Goal: Transaction & Acquisition: Purchase product/service

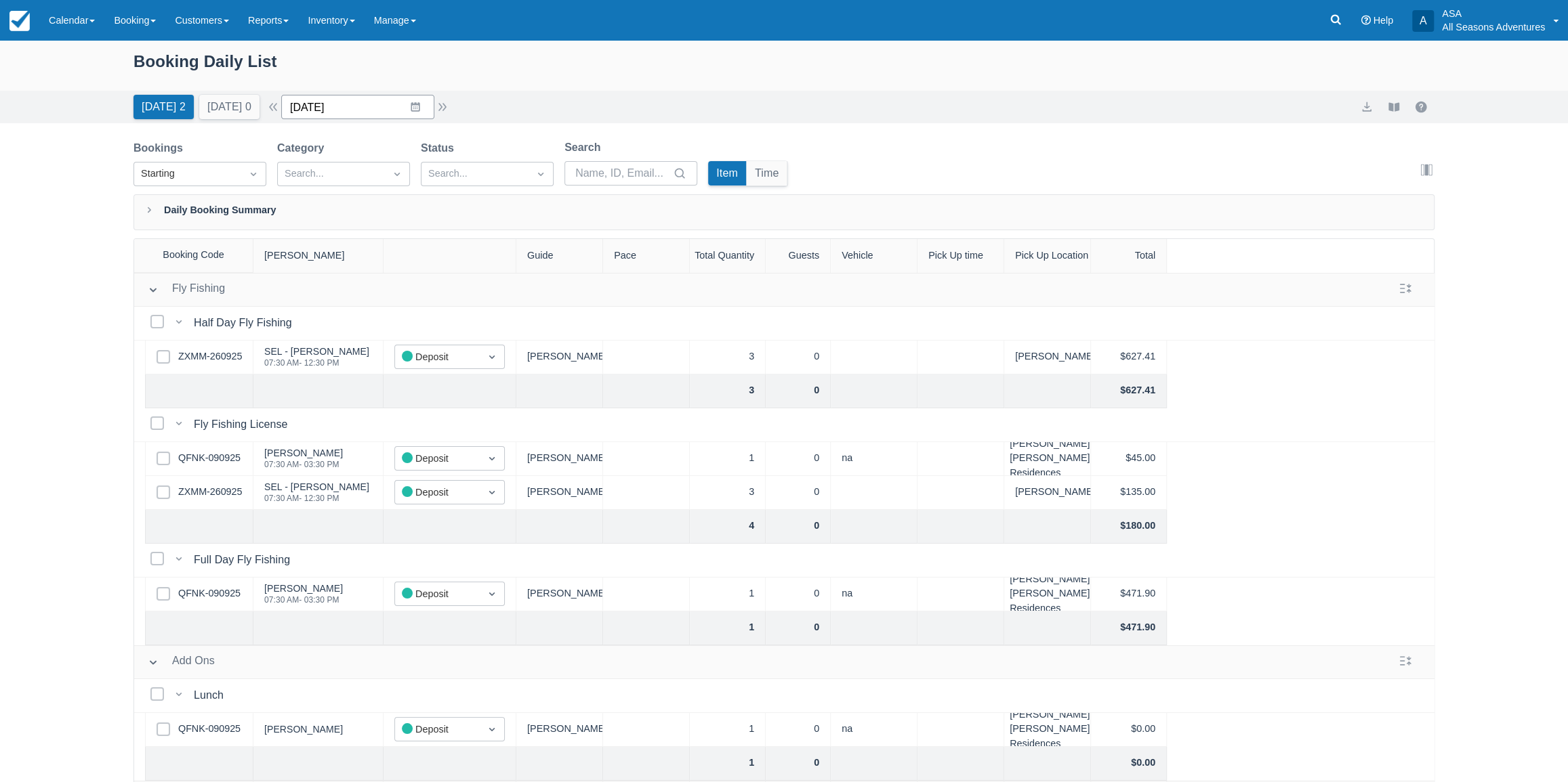
click at [318, 109] on input "[DATE]" at bounding box center [358, 106] width 153 height 24
click at [338, 317] on td "29" at bounding box center [336, 314] width 27 height 26
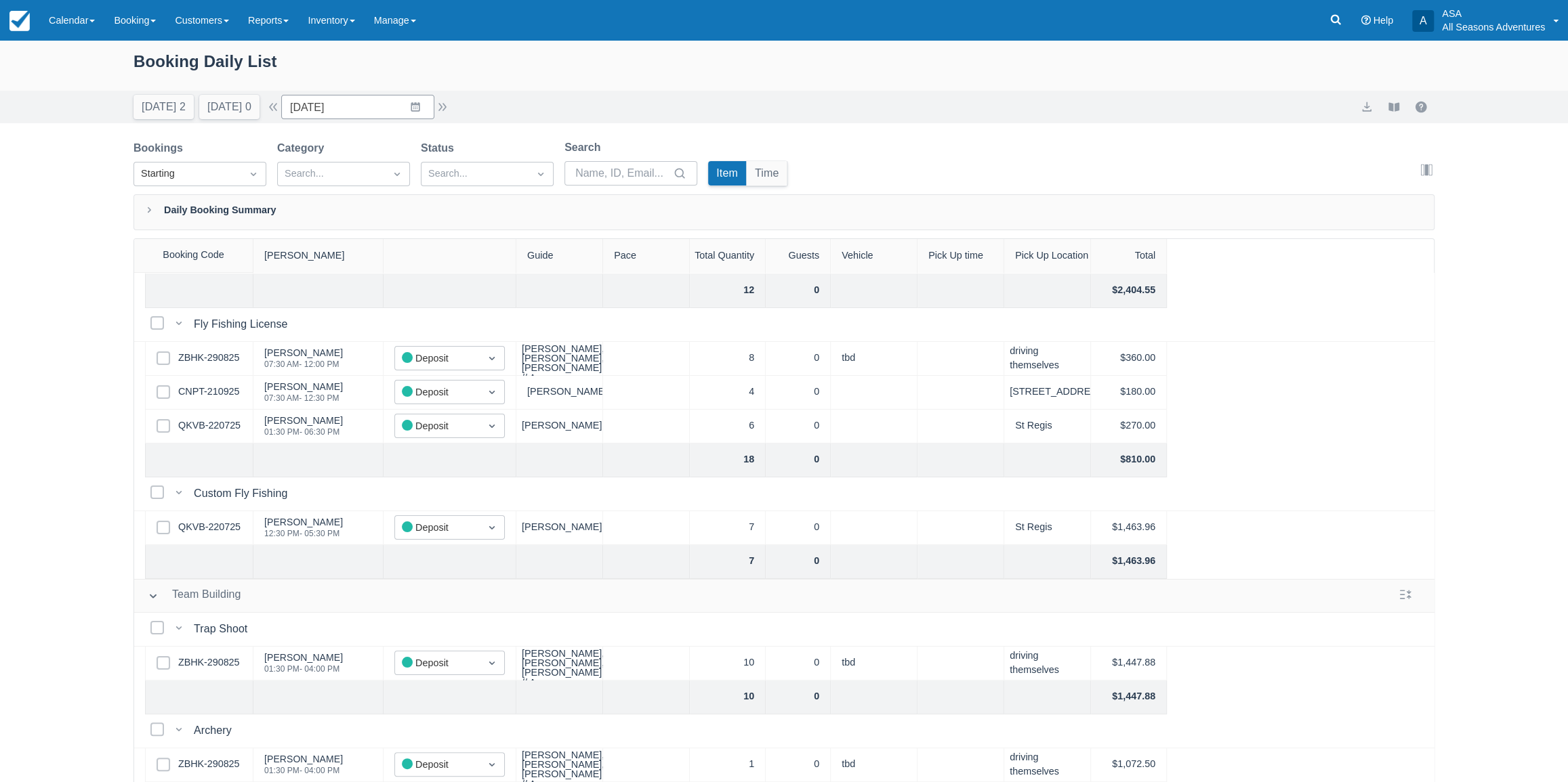
scroll to position [143, 0]
click at [159, 94] on div "Today 2 Tomorrow 0" at bounding box center [196, 103] width 136 height 29
click at [167, 116] on button "Today 2" at bounding box center [164, 106] width 61 height 24
type input "[DATE]"
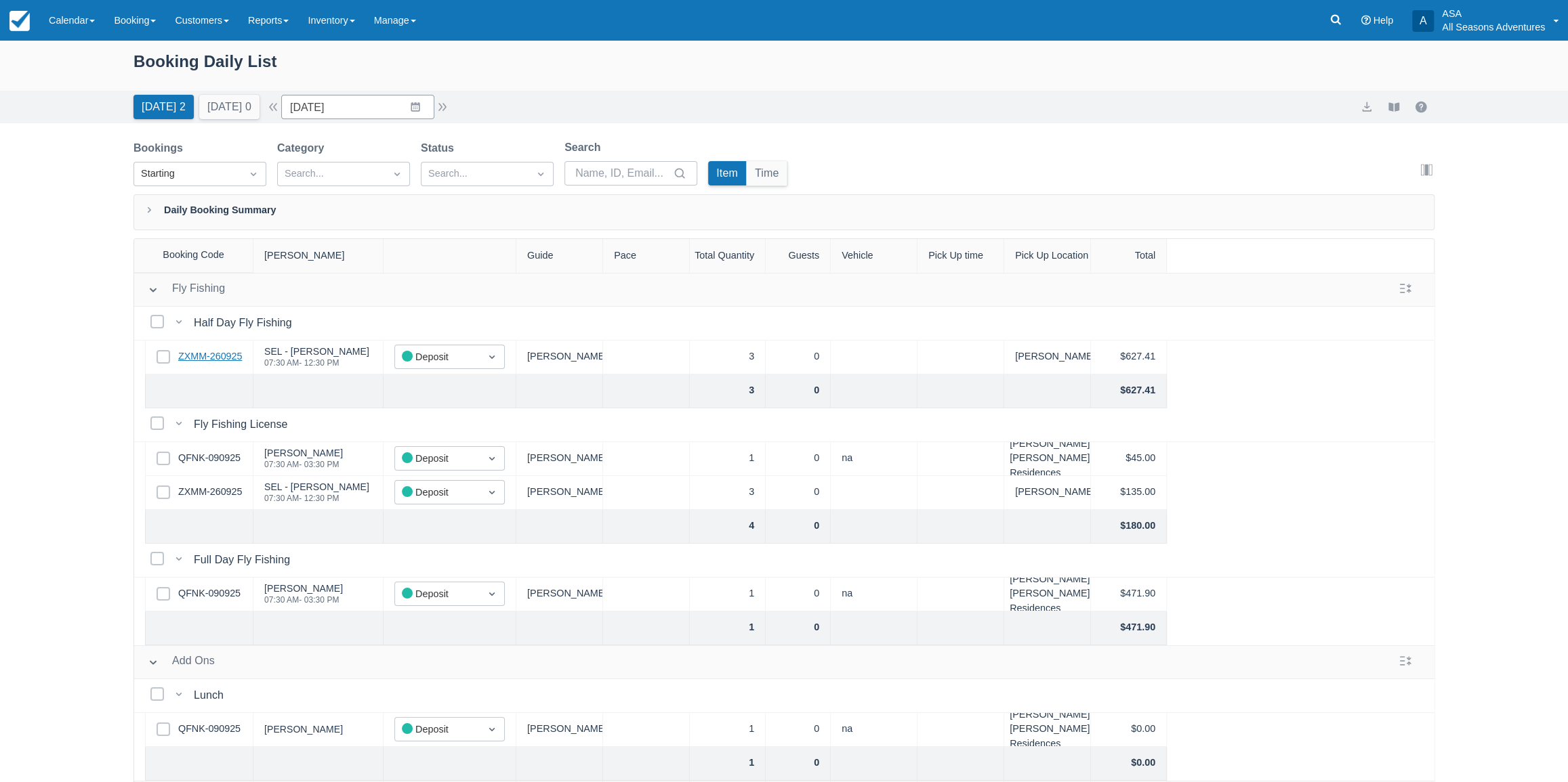
click at [211, 356] on link "ZXMM-260925" at bounding box center [210, 357] width 63 height 15
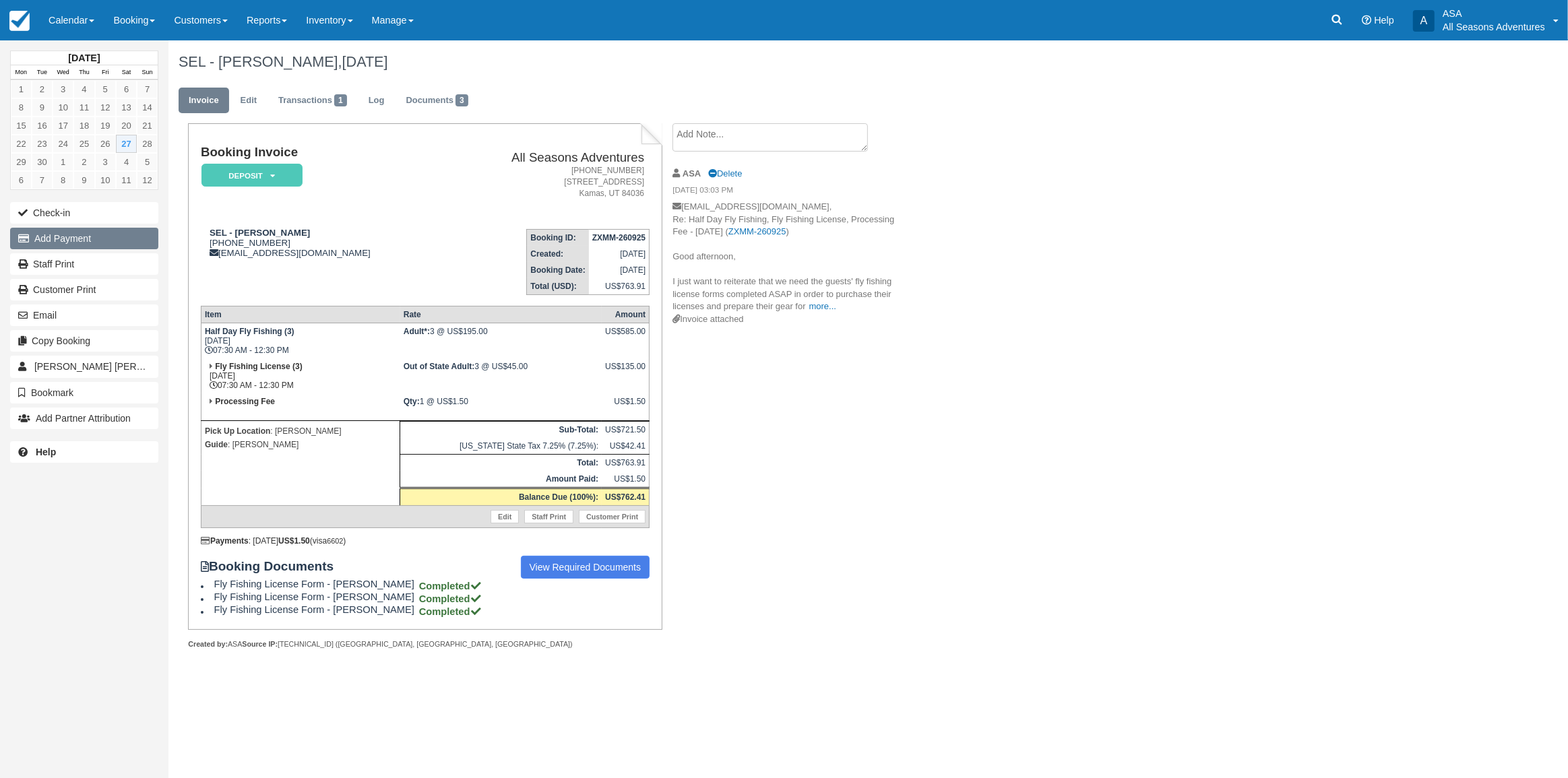
click at [122, 240] on button "Add Payment" at bounding box center [83, 239] width 148 height 21
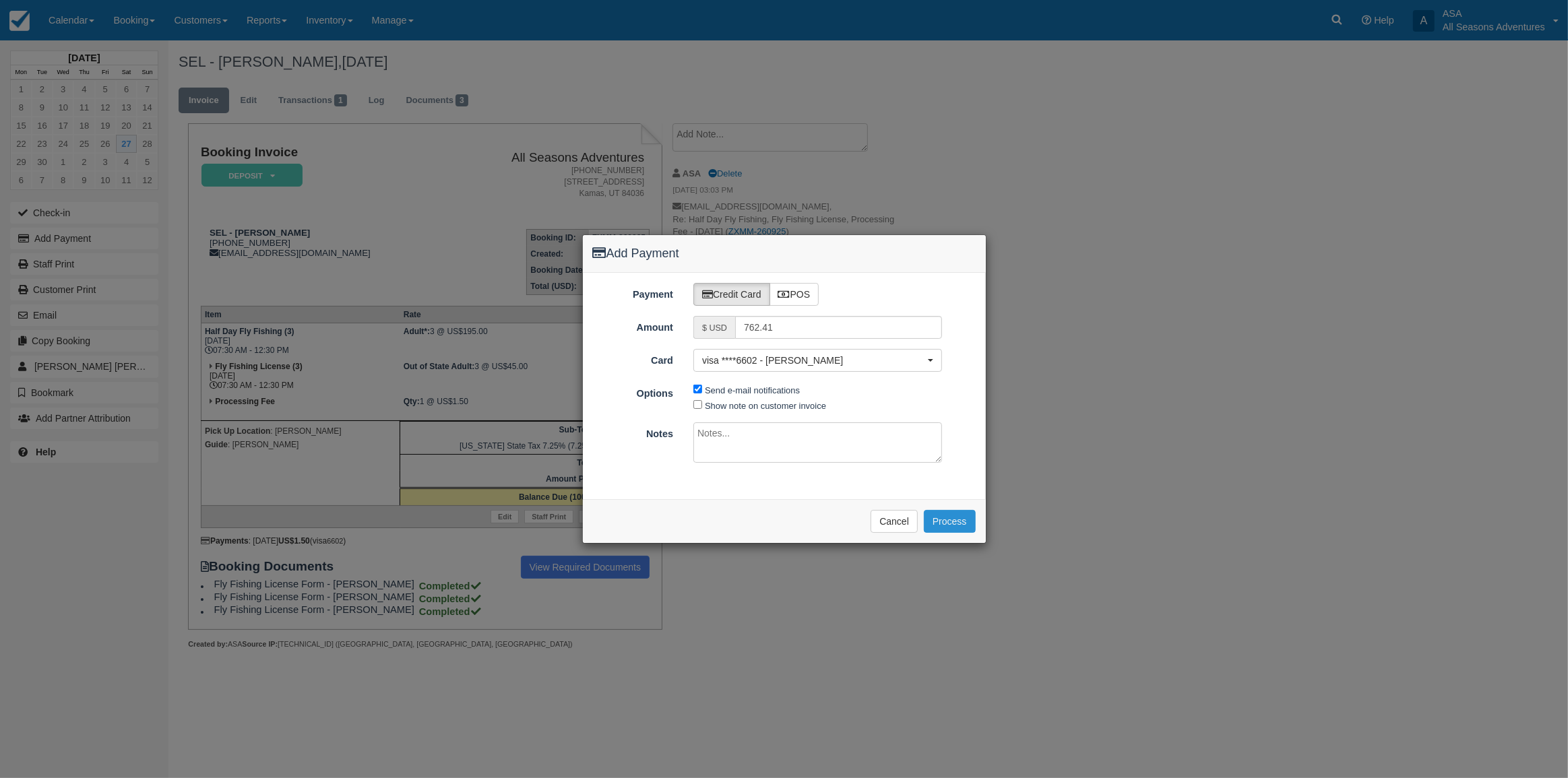
click at [960, 523] on button "Process" at bounding box center [949, 522] width 51 height 23
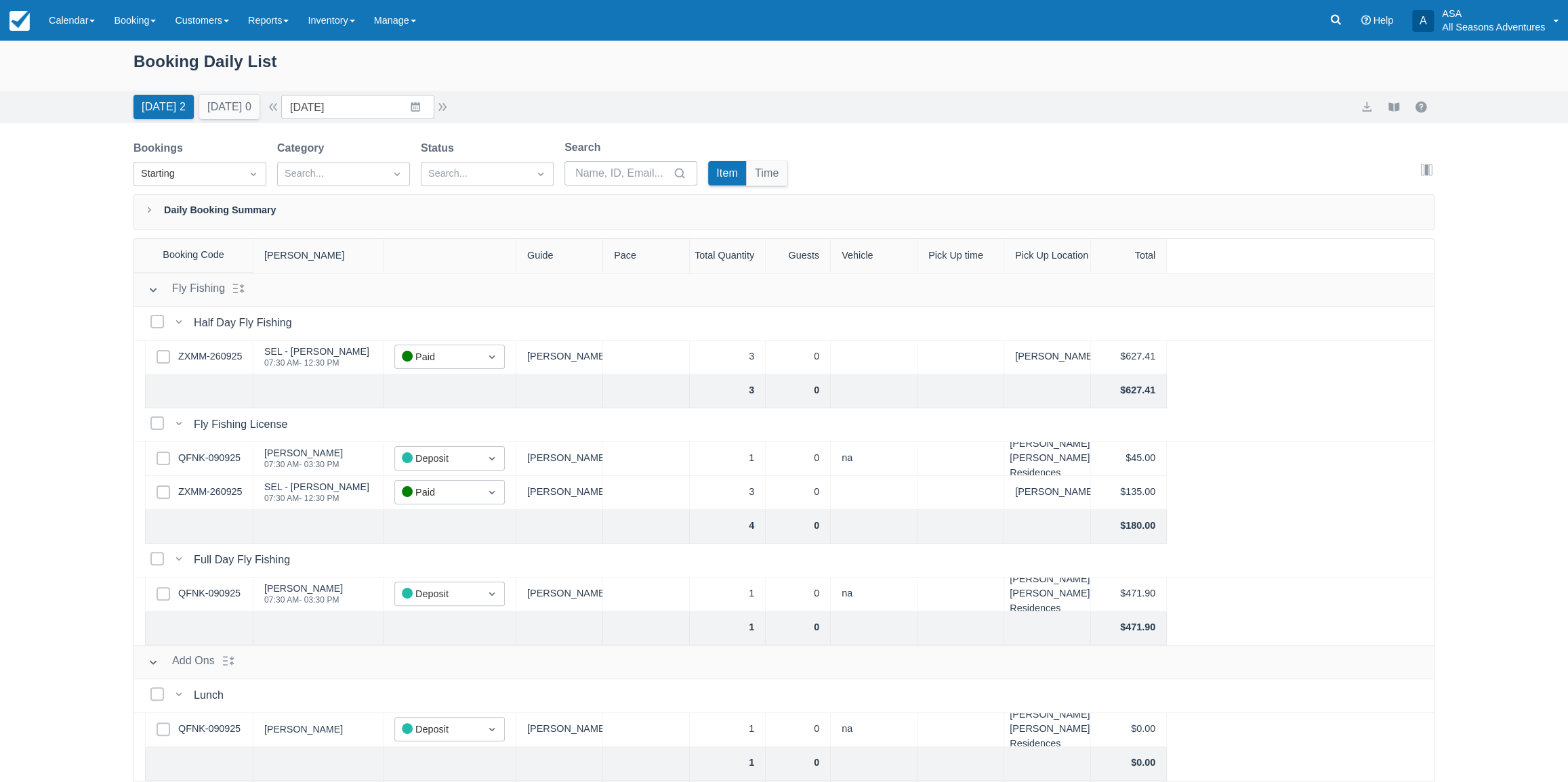
click at [464, 81] on div "Booking Daily List" at bounding box center [784, 69] width 1300 height 39
click at [243, 109] on button "Tomorrow 0" at bounding box center [229, 106] width 61 height 24
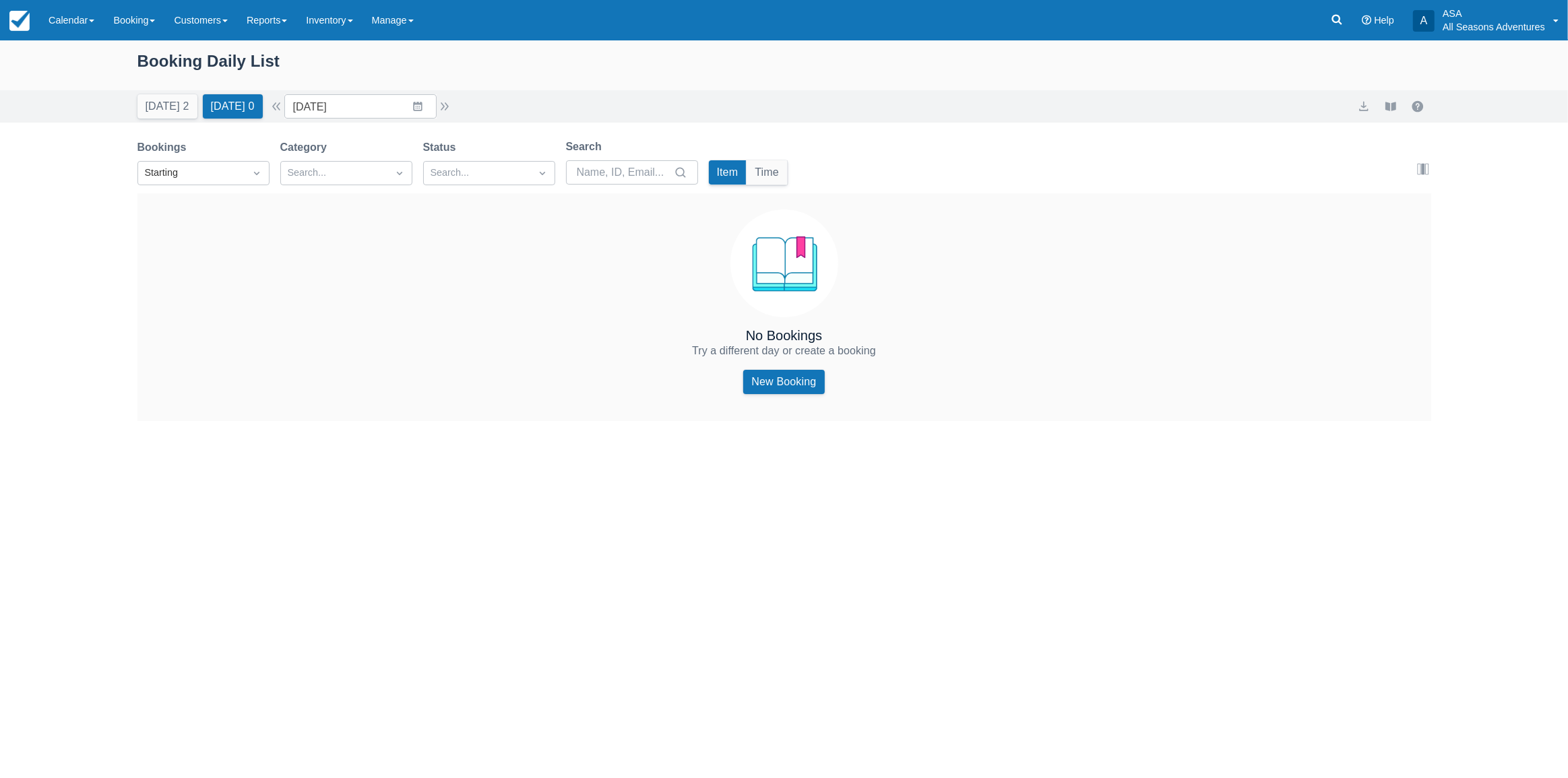
click at [504, 74] on div "Booking Daily List" at bounding box center [784, 68] width 1294 height 39
click at [83, 343] on div "Booking Daily List Today 2 Tomorrow 0 Date 09/28/25 Navigate forward to interac…" at bounding box center [784, 231] width 1568 height 381
click at [1248, 582] on div "Booking Daily List Today 2 Tomorrow 0 Date 09/28/25 Navigate forward to interac…" at bounding box center [784, 410] width 1568 height 738
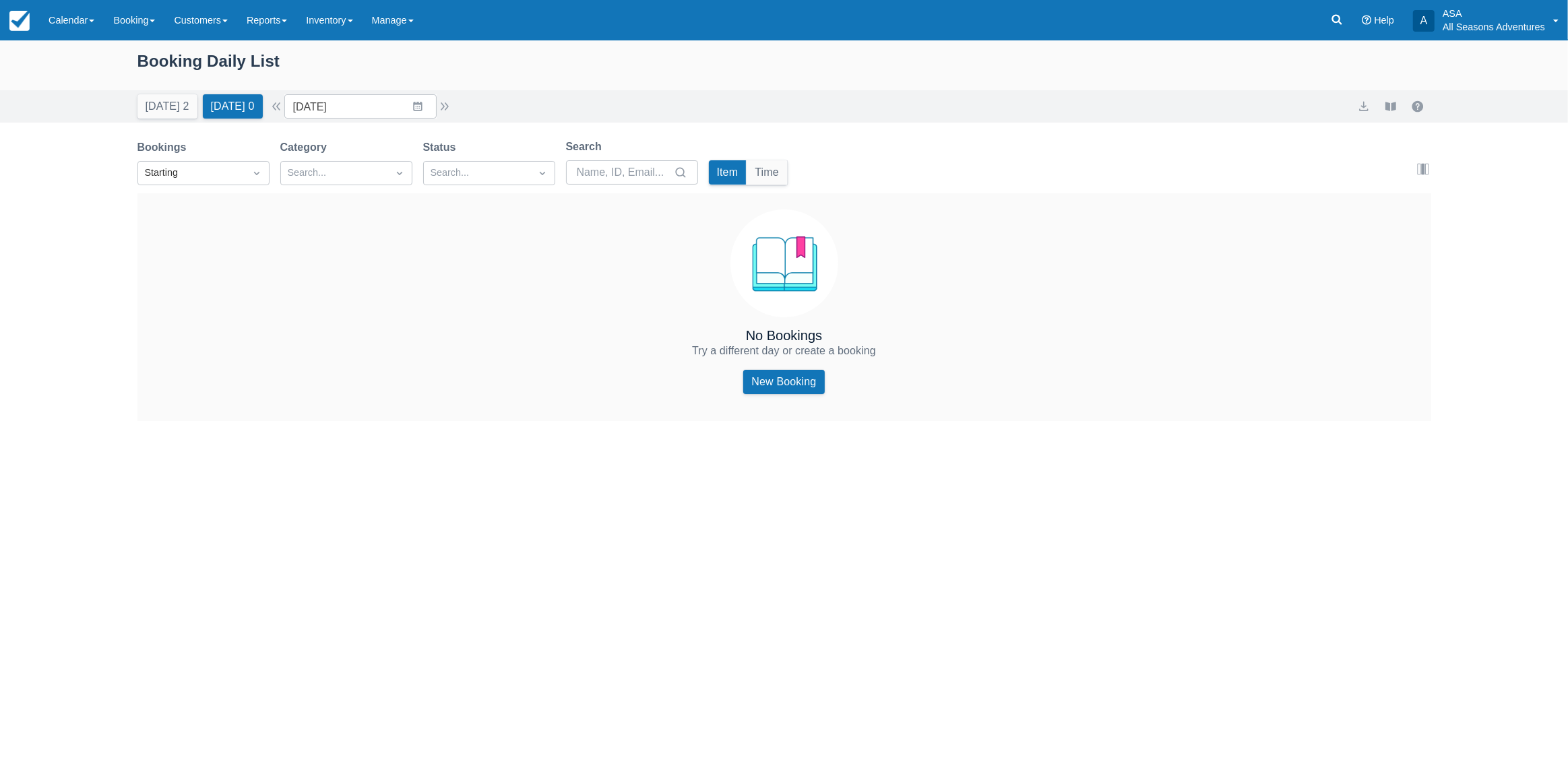
click at [863, 140] on div "Bookings Starting Category Search... Status Search... Search Item Time Edit col…" at bounding box center [784, 166] width 1294 height 55
click at [896, 182] on div "Bookings Starting Category Search... Status Search... Search Item Time Edit col…" at bounding box center [784, 166] width 1294 height 55
click at [815, 474] on div "Booking Daily List Today 2 Tomorrow 0 Date 09/28/25 Navigate forward to interac…" at bounding box center [784, 410] width 1568 height 738
click at [1197, 547] on div "Booking Daily List Today 2 Tomorrow 0 Date 09/28/25 Navigate forward to interac…" at bounding box center [784, 410] width 1568 height 738
click at [781, 497] on div "Booking Daily List Today 2 Tomorrow 0 Date 09/28/25 Navigate forward to interac…" at bounding box center [784, 410] width 1568 height 738
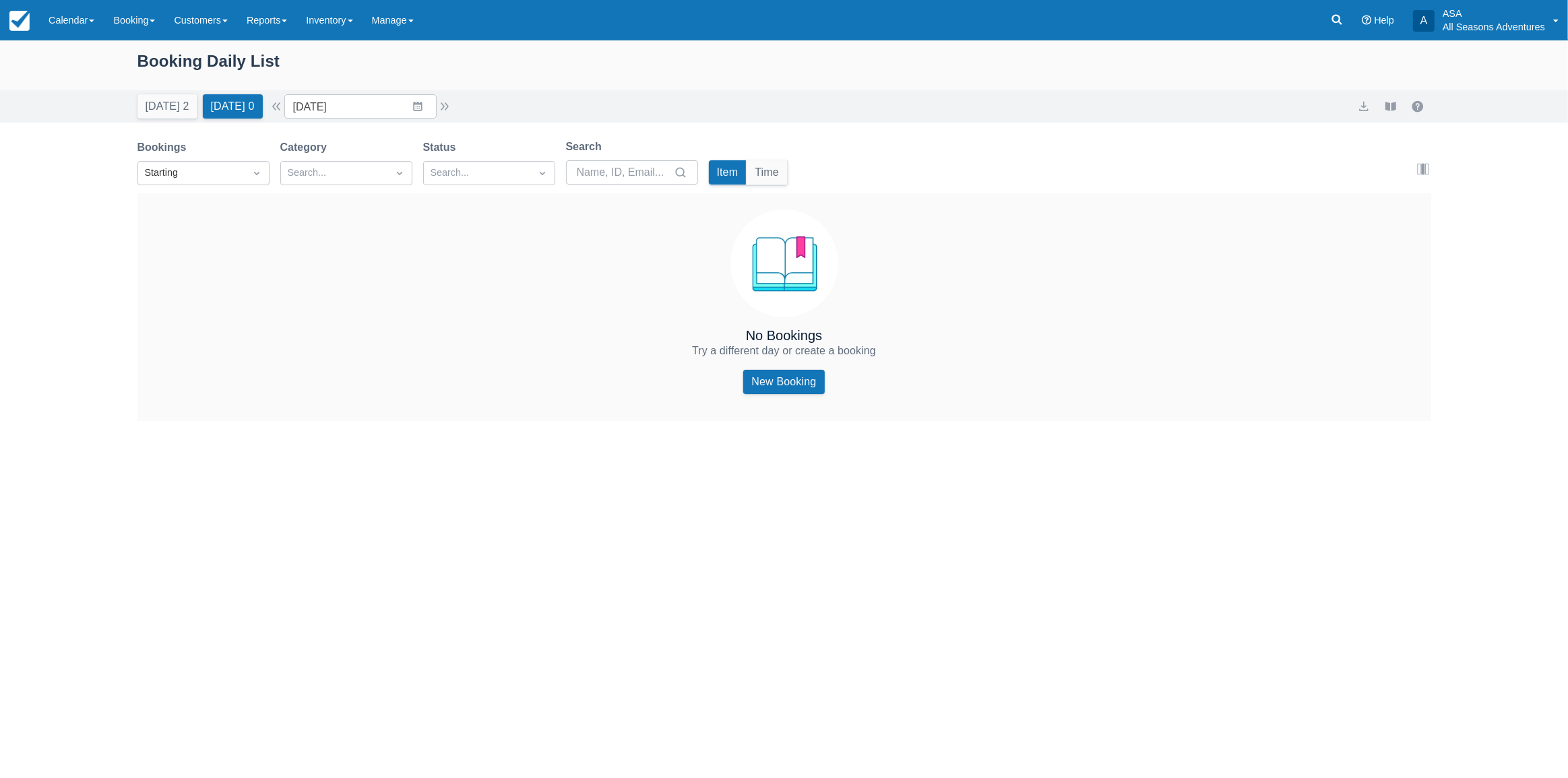
click at [781, 491] on div "Booking Daily List Today 2 Tomorrow 0 Date 09/28/25 Navigate forward to interac…" at bounding box center [784, 410] width 1568 height 738
click at [182, 111] on button "Today 2" at bounding box center [168, 106] width 60 height 24
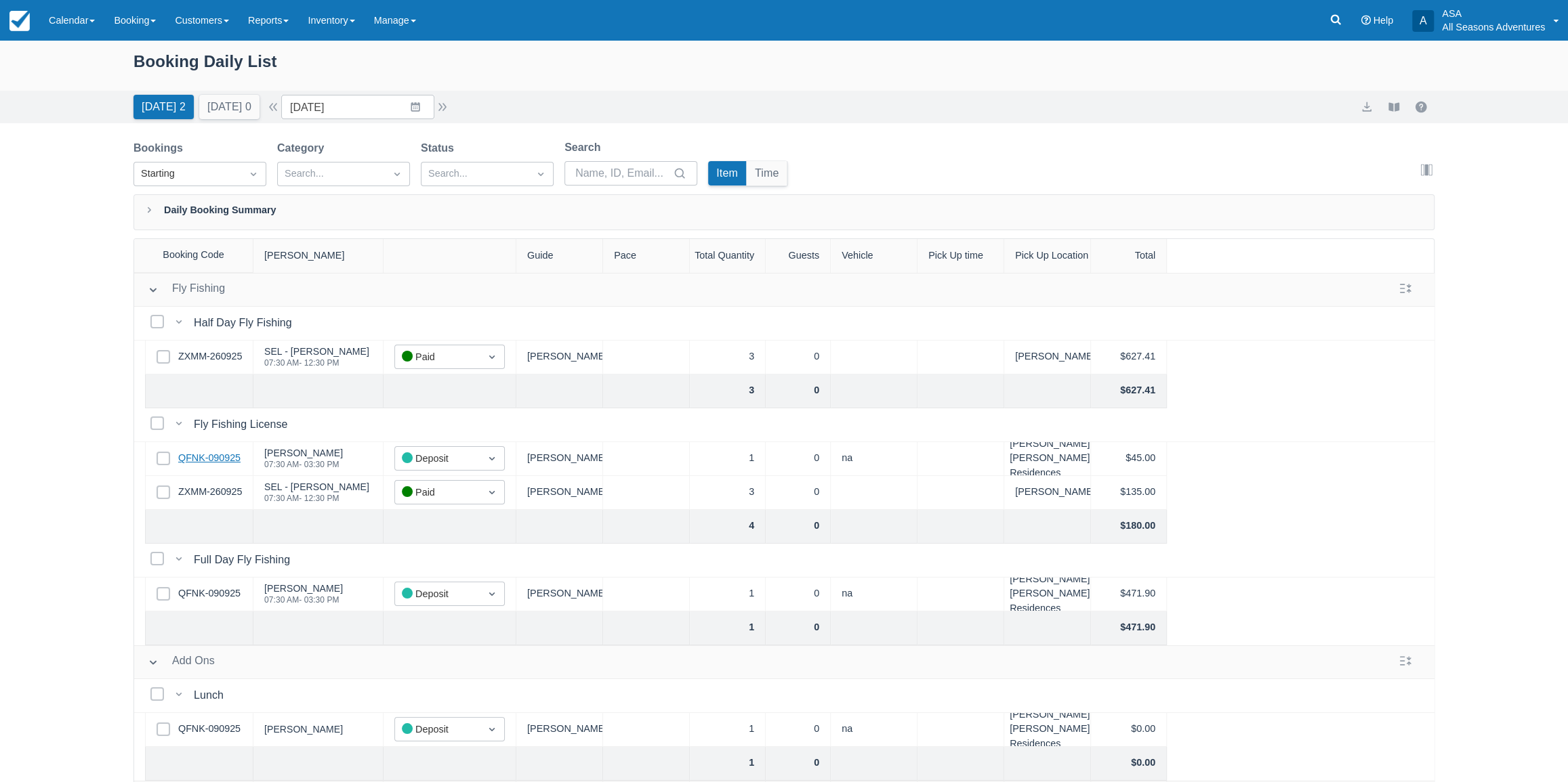
click at [203, 452] on link "QFNK-090925" at bounding box center [210, 458] width 62 height 15
click at [382, 102] on input "09/27/25" at bounding box center [358, 106] width 153 height 24
click at [350, 312] on td "29" at bounding box center [336, 314] width 27 height 26
type input "09/29/25"
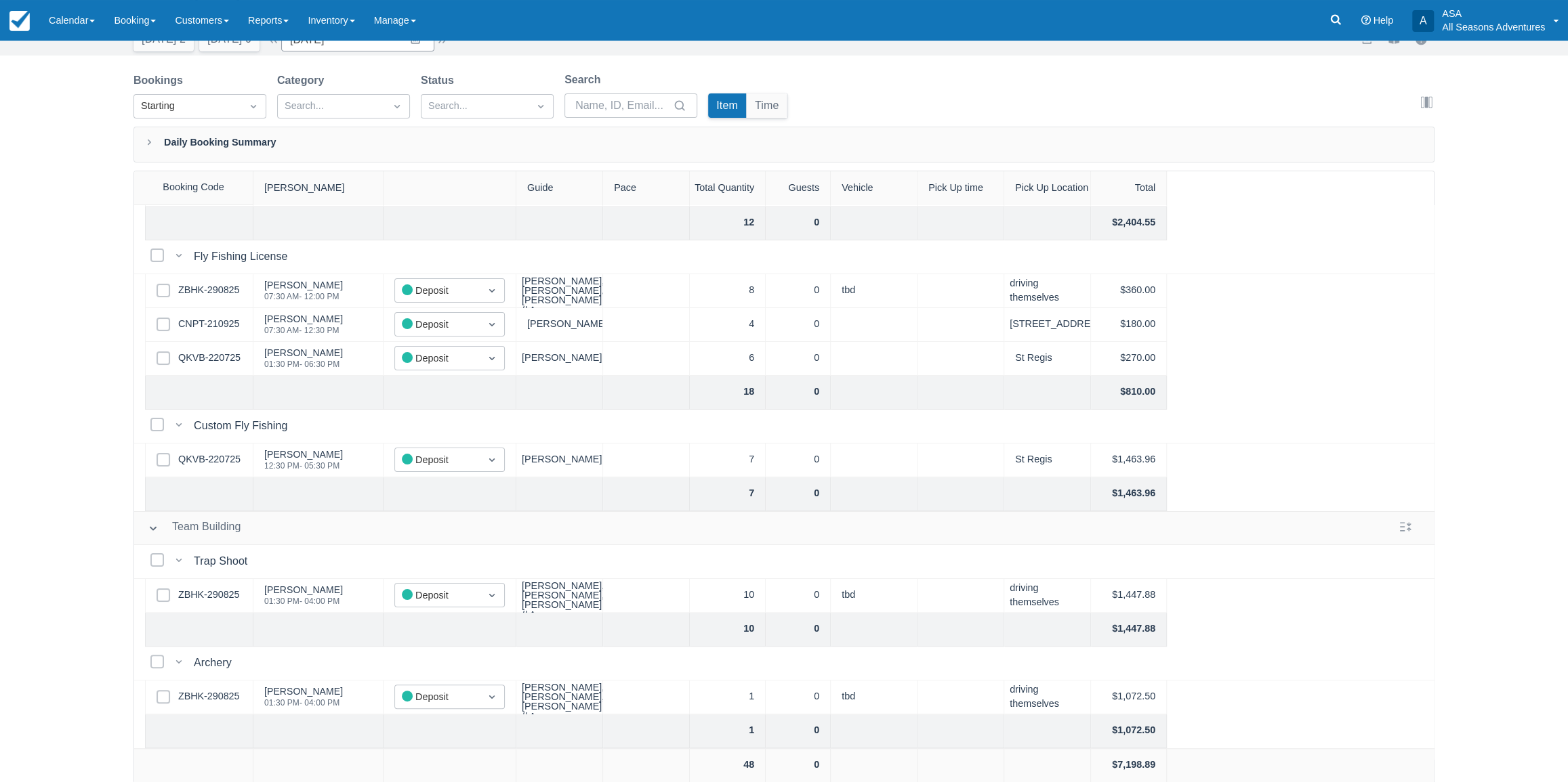
scroll to position [143, 0]
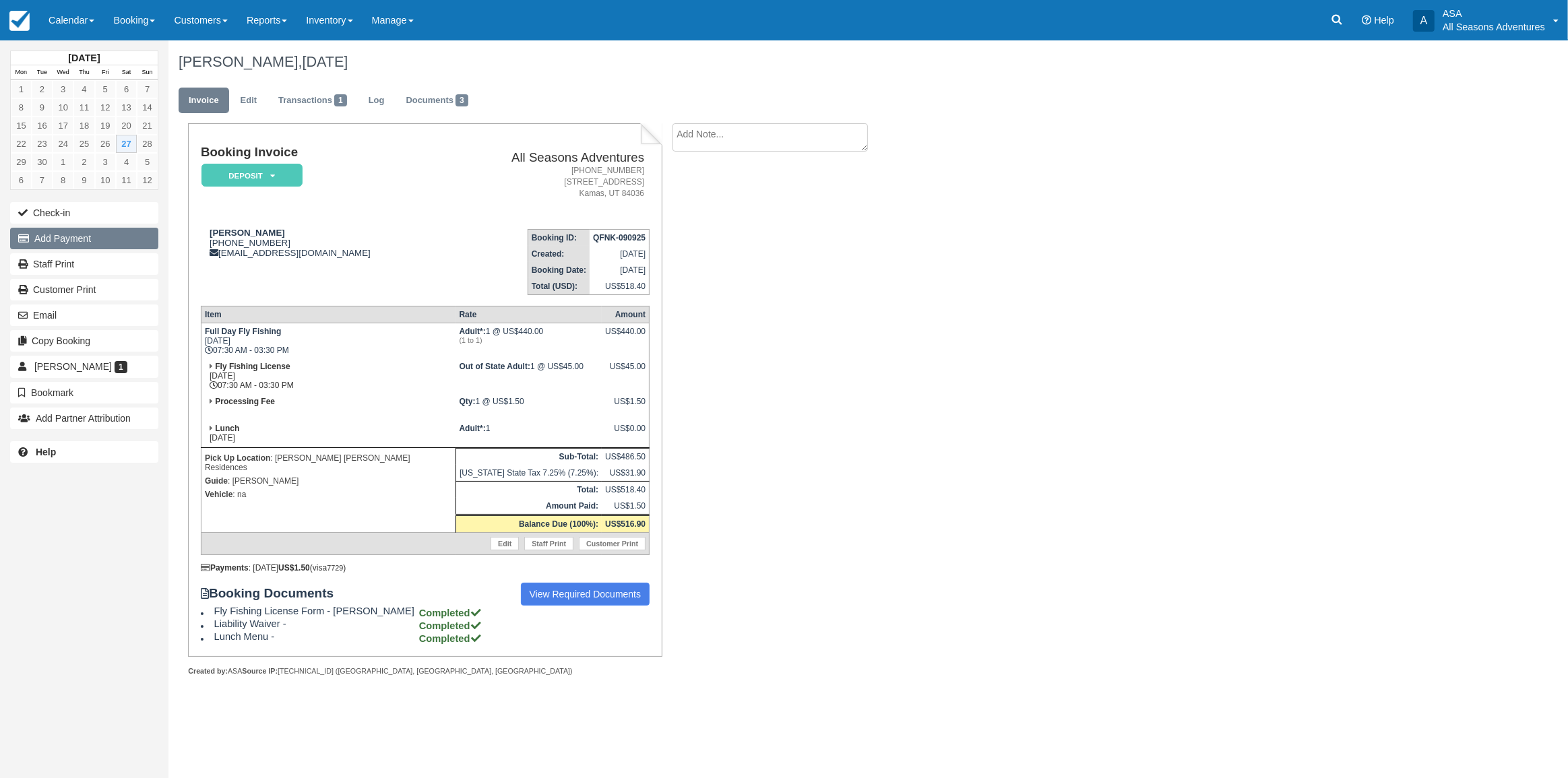
click at [114, 235] on button "Add Payment" at bounding box center [83, 239] width 148 height 21
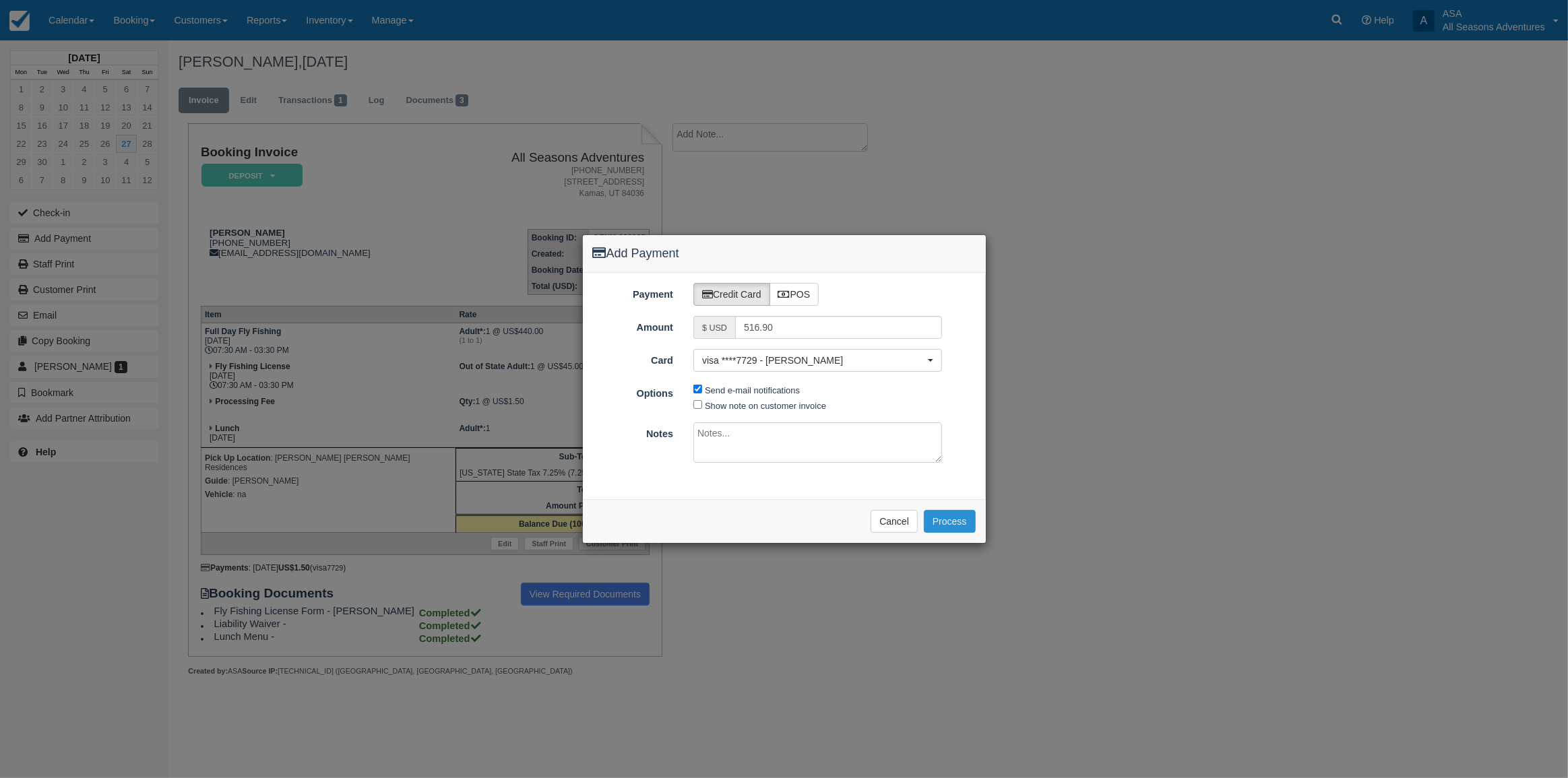
click at [947, 515] on button "Process" at bounding box center [949, 522] width 51 height 23
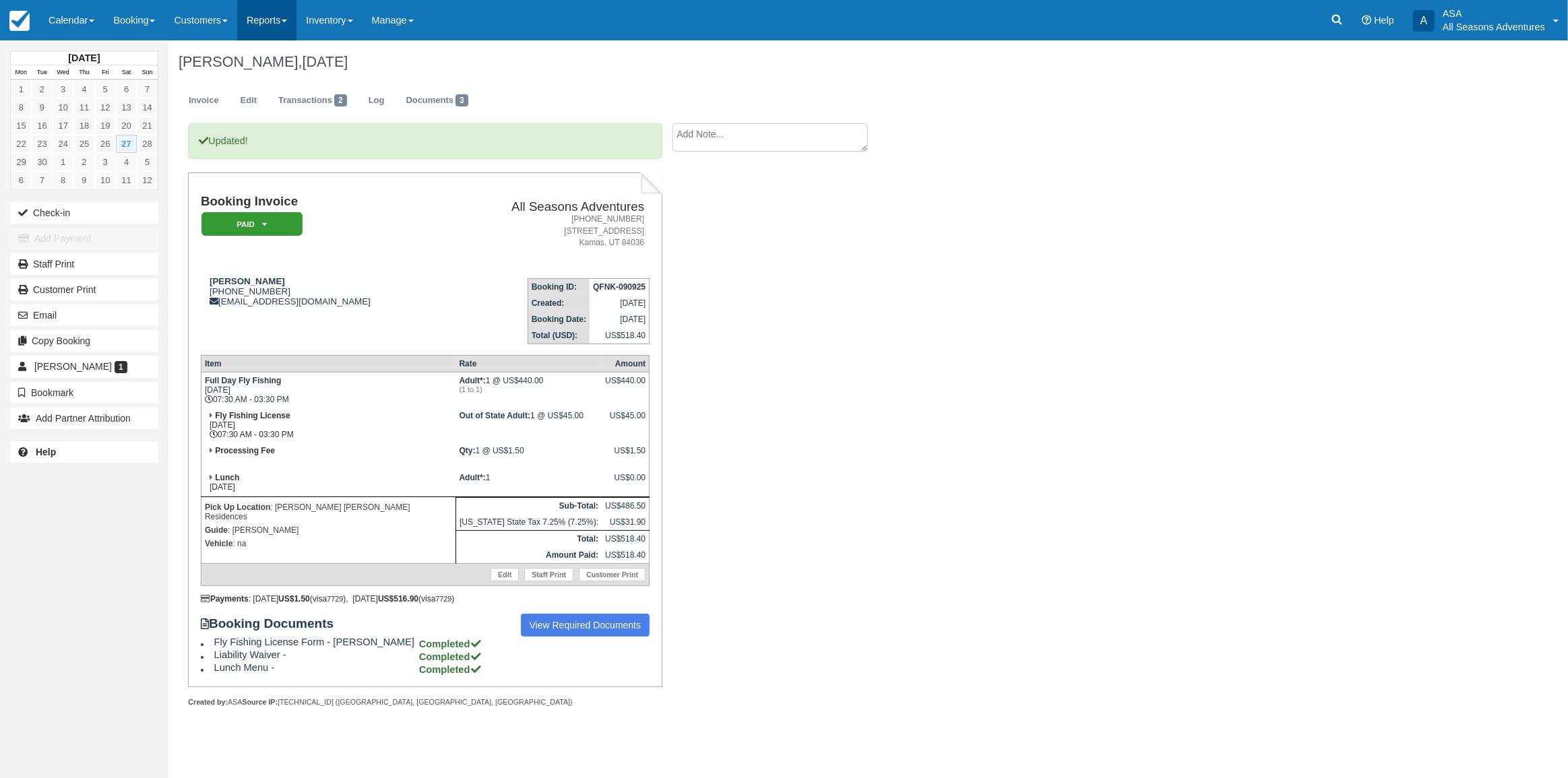
click at [267, 16] on link "Reports" at bounding box center [266, 20] width 59 height 41
click at [926, 372] on div "Jeffery Machen, September 27 2025 Invoice Edit Transactions 2 Log Documents 3 U…" at bounding box center [756, 389] width 1176 height 696
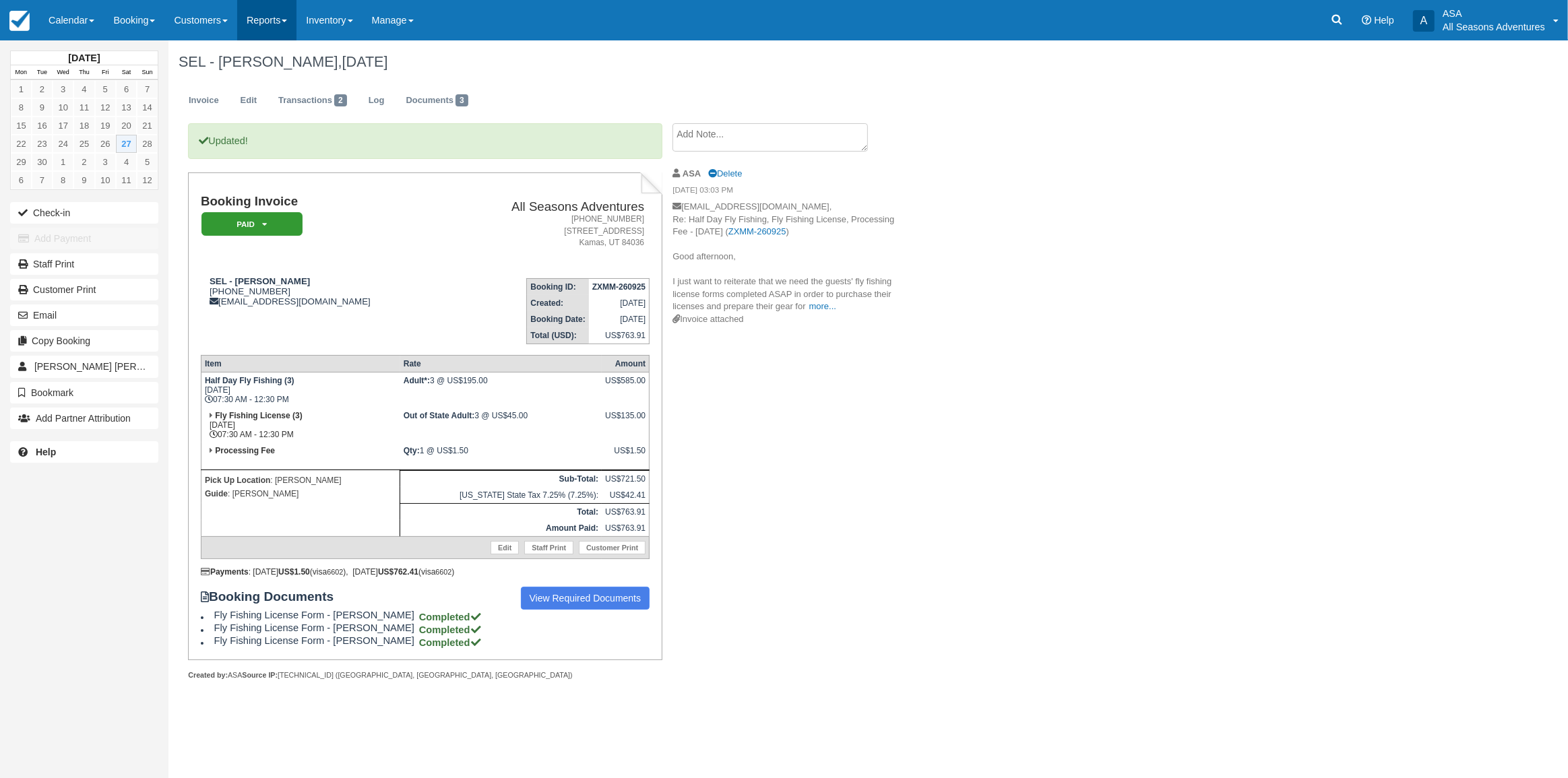
click at [288, 20] on span at bounding box center [284, 20] width 5 height 3
click at [297, 110] on link "Transactions" at bounding box center [291, 114] width 106 height 28
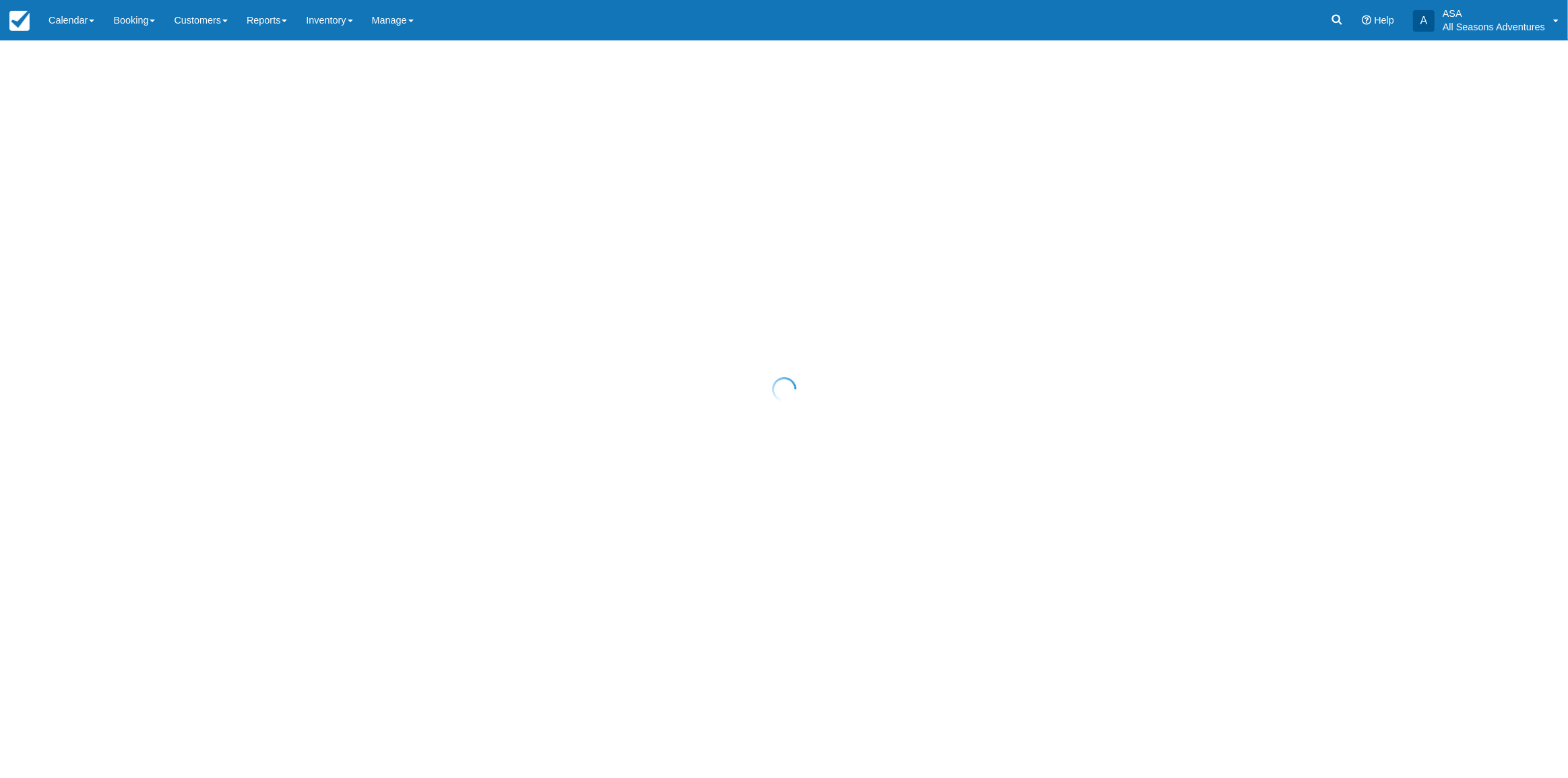
select select "10"
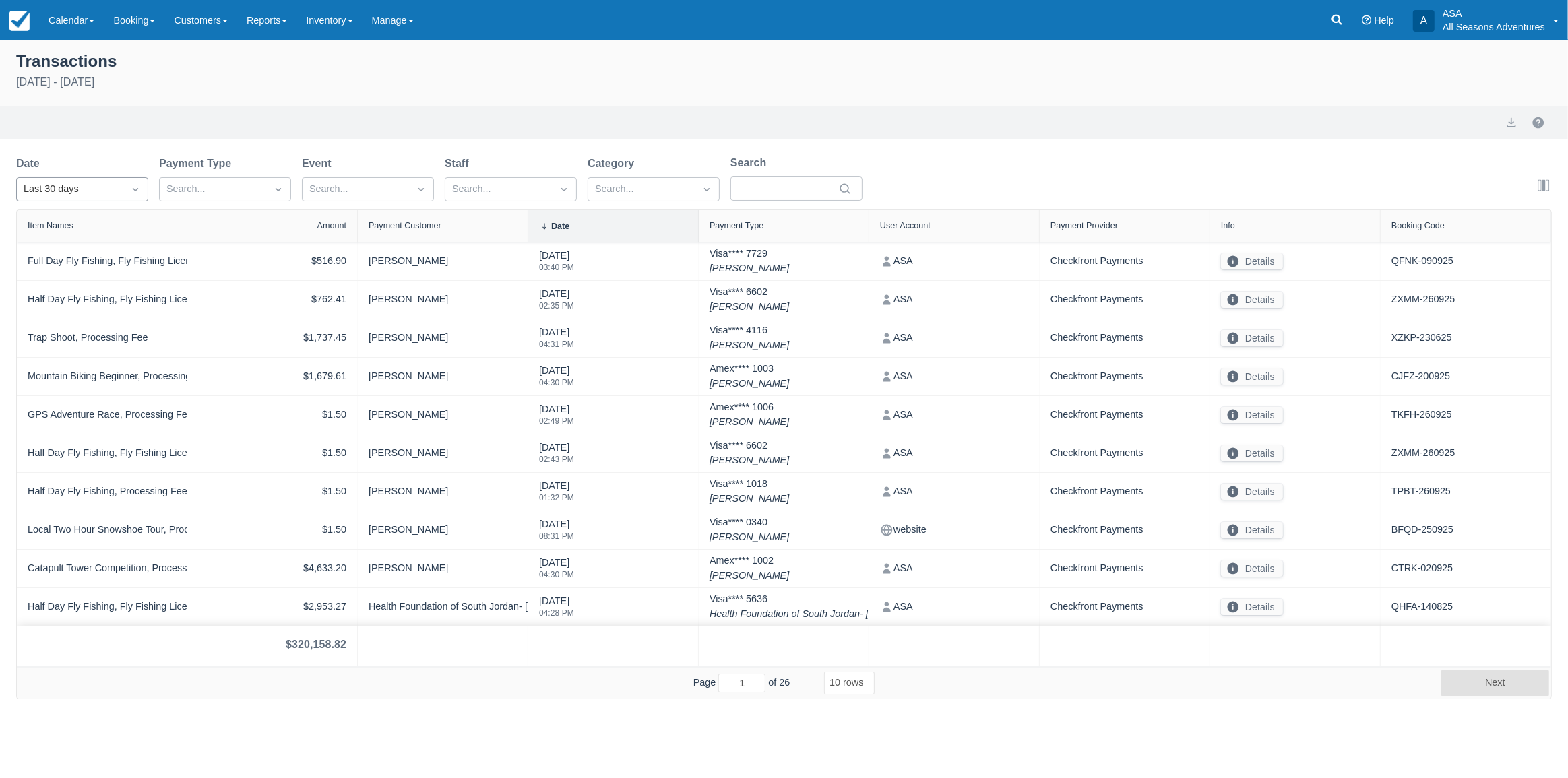
click at [94, 184] on div "Last 30 days" at bounding box center [70, 189] width 93 height 15
click at [103, 251] on div "Today" at bounding box center [82, 248] width 132 height 27
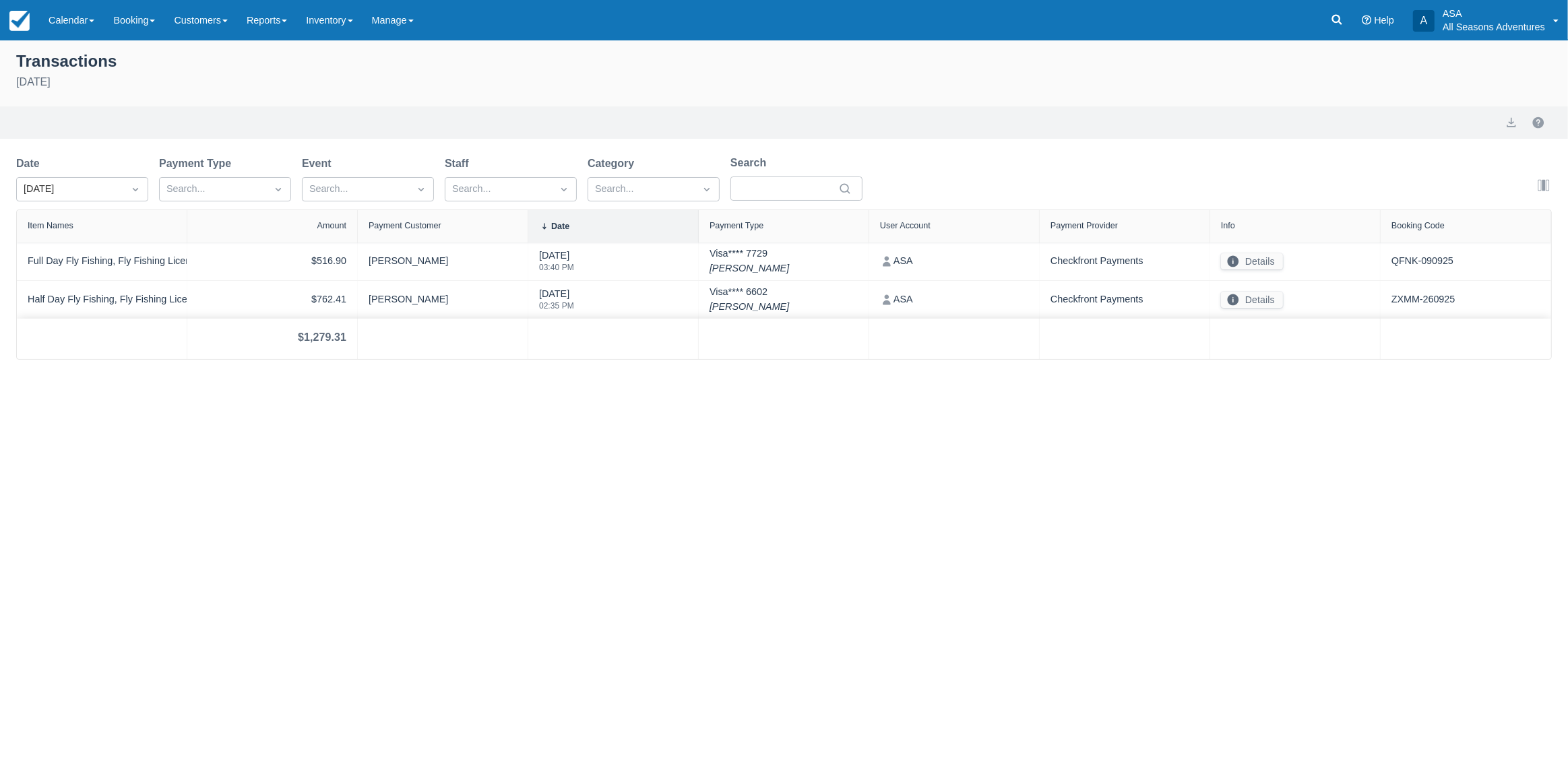
click at [348, 517] on div "Transactions September 27th 2025 Export Date Today Payment Type Search... Event…" at bounding box center [784, 410] width 1568 height 738
click at [1508, 121] on button "export" at bounding box center [1512, 122] width 16 height 16
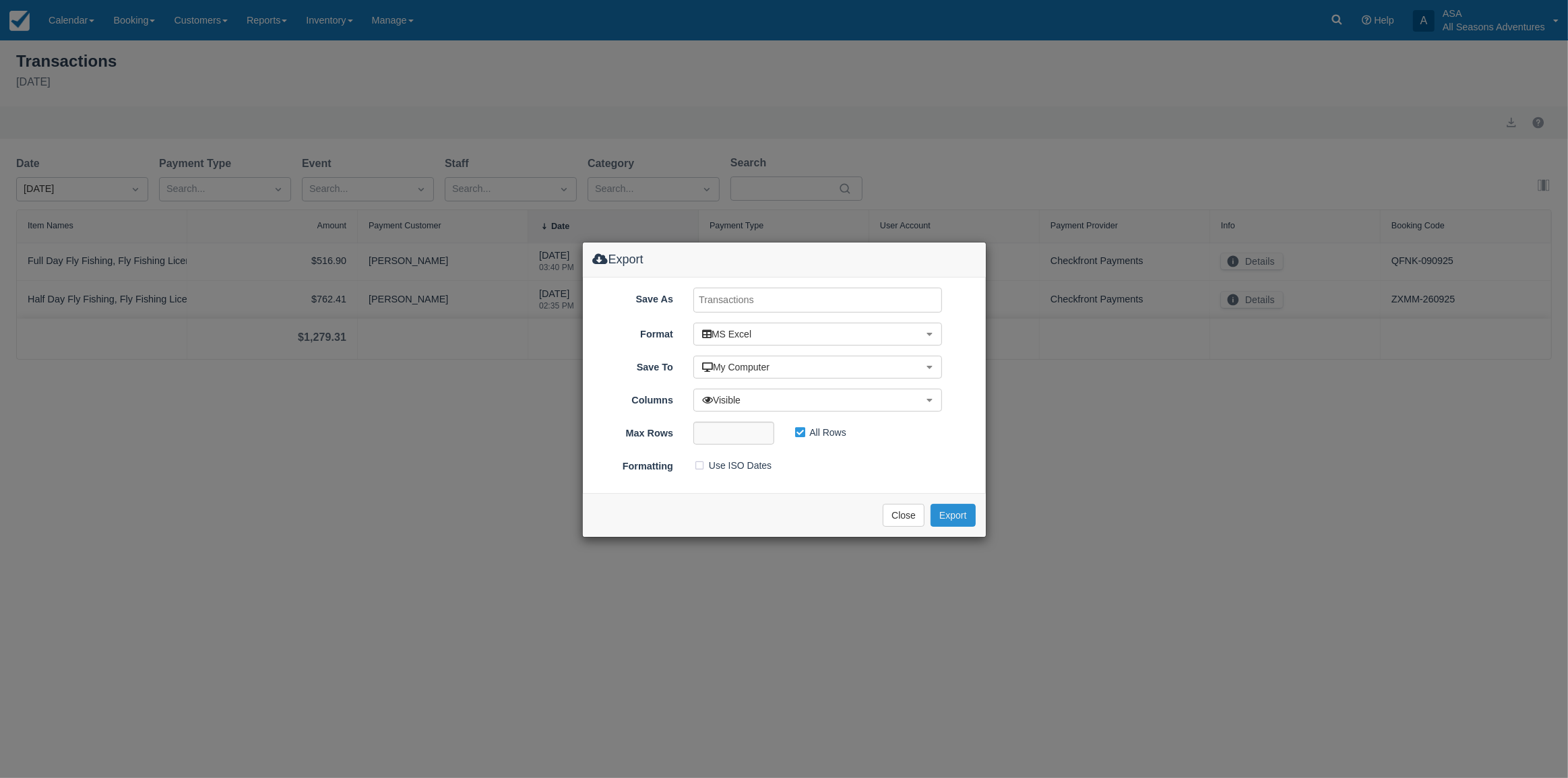
click at [946, 522] on button "Export" at bounding box center [953, 515] width 44 height 23
